Goal: Information Seeking & Learning: Learn about a topic

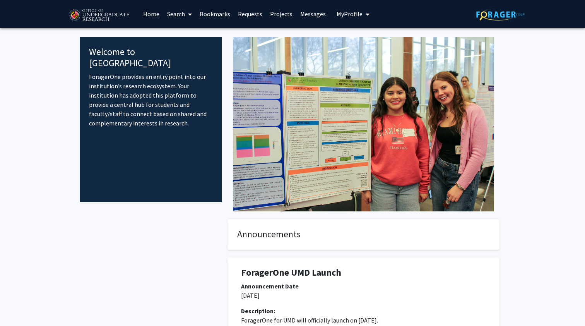
click at [183, 10] on link "Search" at bounding box center [179, 13] width 33 height 27
click at [130, 56] on h4 "Welcome to [GEOGRAPHIC_DATA]" at bounding box center [150, 57] width 123 height 22
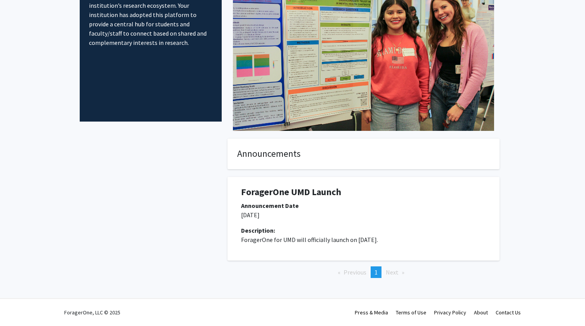
scroll to position [81, 0]
click at [388, 275] on span "Next page" at bounding box center [392, 272] width 13 height 8
click at [391, 274] on span "Next page" at bounding box center [392, 272] width 13 height 8
click at [379, 270] on li "You're on page 1" at bounding box center [376, 272] width 11 height 12
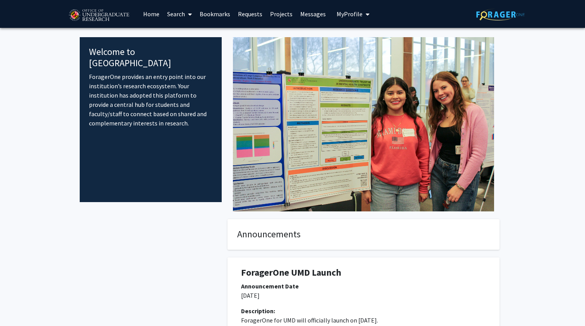
scroll to position [0, 0]
click at [149, 17] on link "Home" at bounding box center [151, 13] width 24 height 27
click at [363, 14] on span "My profile dropdown to access profile and logout" at bounding box center [366, 14] width 7 height 27
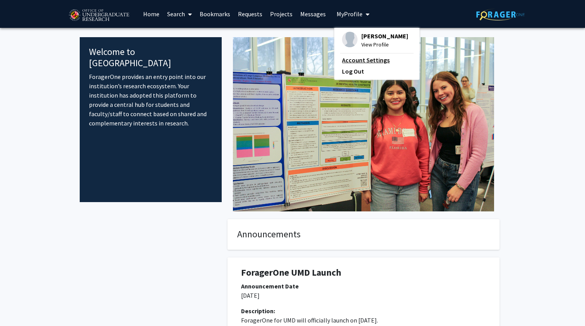
click at [355, 58] on link "Account Settings" at bounding box center [377, 59] width 70 height 9
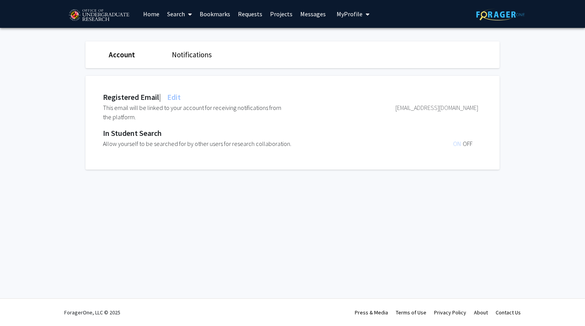
click at [469, 144] on span "OFF" at bounding box center [468, 144] width 10 height 8
click at [458, 144] on span "ON" at bounding box center [458, 144] width 10 height 8
click at [459, 144] on span "ON" at bounding box center [458, 144] width 10 height 8
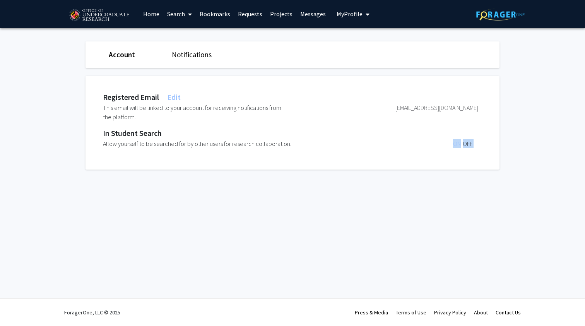
click at [459, 144] on span "ON" at bounding box center [458, 144] width 10 height 8
click at [457, 144] on span "ON" at bounding box center [458, 144] width 10 height 8
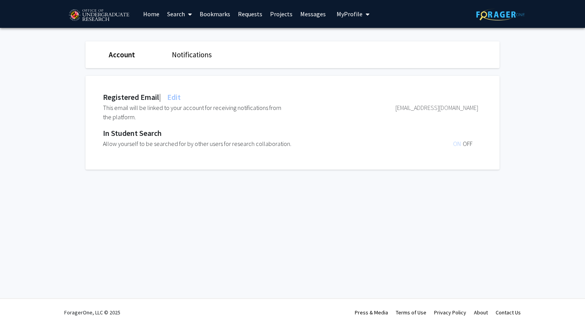
click at [45, 123] on fg-settings "Account Notifications Registered Email | Edit This email will be linked to your…" at bounding box center [292, 107] width 585 height 159
click at [178, 58] on link "Notifications" at bounding box center [192, 54] width 40 height 9
click at [179, 16] on link "Search" at bounding box center [179, 13] width 33 height 27
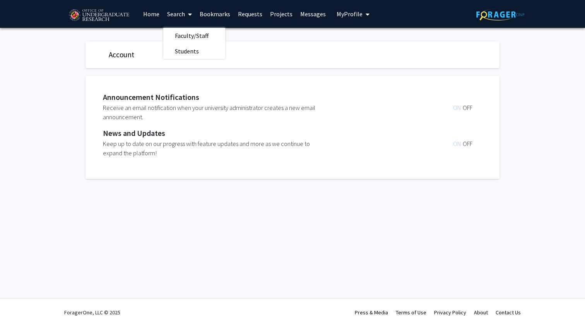
click at [278, 13] on link "Projects" at bounding box center [281, 13] width 30 height 27
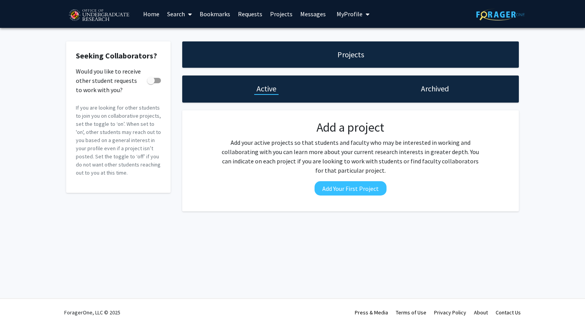
click at [310, 14] on link "Messages" at bounding box center [312, 13] width 33 height 27
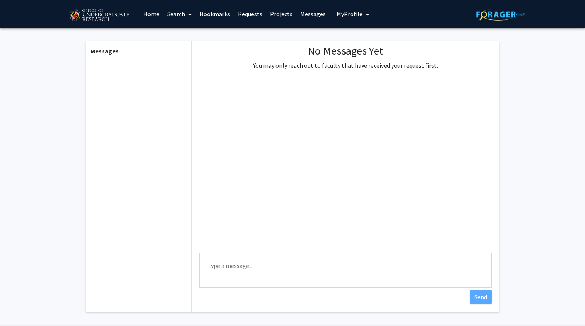
click at [248, 14] on link "Requests" at bounding box center [250, 13] width 32 height 27
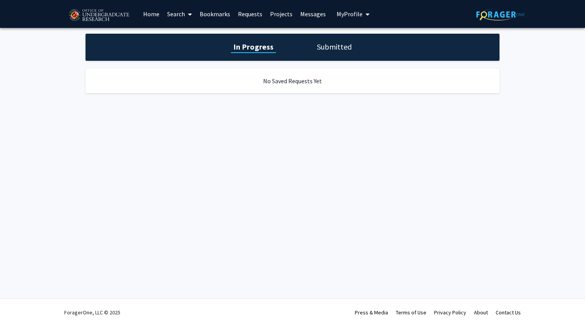
click at [222, 14] on link "Bookmarks" at bounding box center [215, 13] width 38 height 27
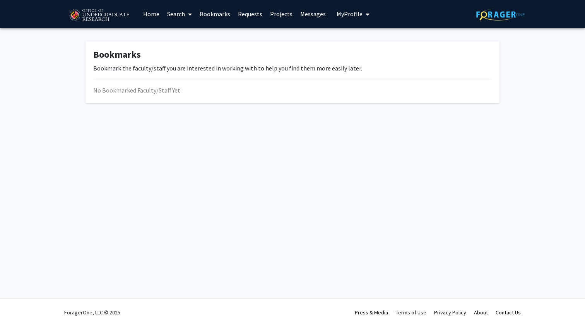
click at [177, 18] on link "Search" at bounding box center [179, 13] width 33 height 27
click at [179, 36] on span "Faculty/Staff" at bounding box center [191, 35] width 57 height 15
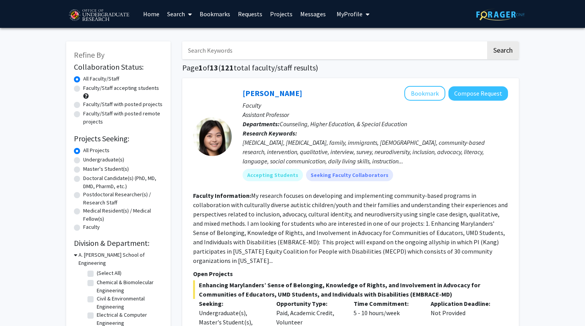
click at [83, 161] on label "Undergraduate(s)" at bounding box center [103, 160] width 41 height 8
click at [83, 161] on input "Undergraduate(s)" at bounding box center [85, 158] width 5 height 5
radio input "true"
click at [83, 89] on label "Faculty/Staff accepting students" at bounding box center [121, 88] width 76 height 8
click at [83, 89] on input "Faculty/Staff accepting students" at bounding box center [85, 86] width 5 height 5
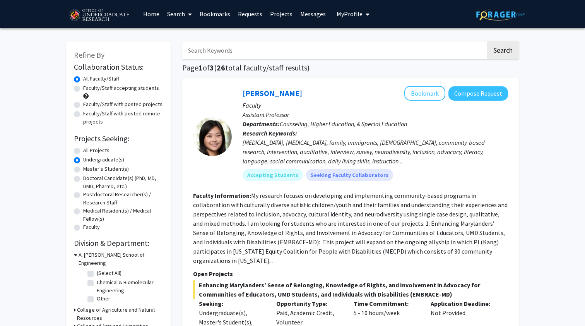
radio input "true"
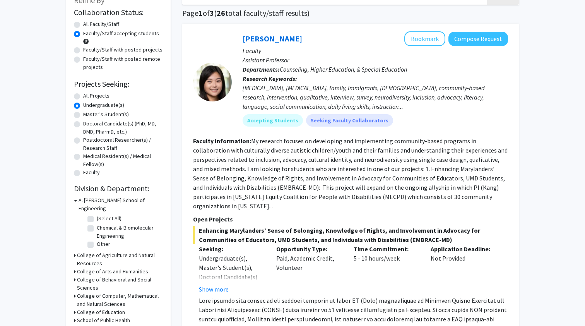
scroll to position [77, 0]
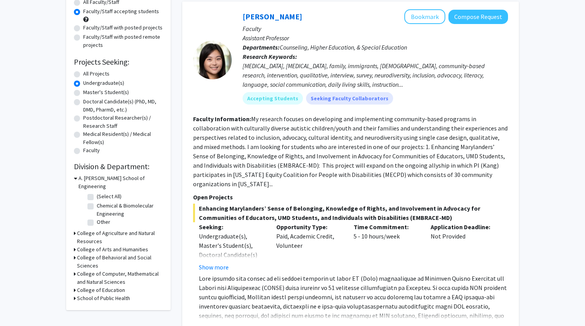
click at [75, 270] on icon at bounding box center [75, 274] width 2 height 8
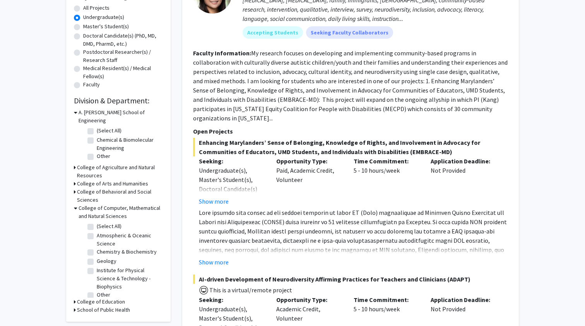
scroll to position [142, 0]
click at [97, 136] on label "Chemical & Biomolecular Engineering" at bounding box center [129, 144] width 64 height 16
click at [97, 136] on input "Chemical & Biomolecular Engineering" at bounding box center [99, 138] width 5 height 5
checkbox input "true"
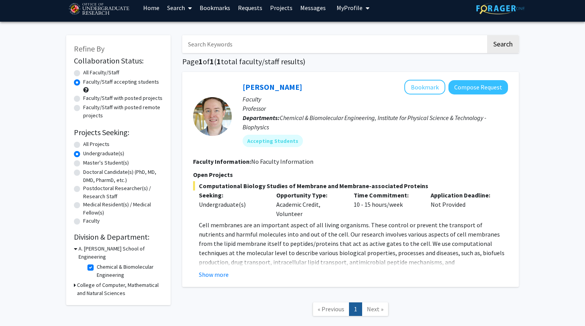
scroll to position [5, 0]
